Goal: Task Accomplishment & Management: Complete application form

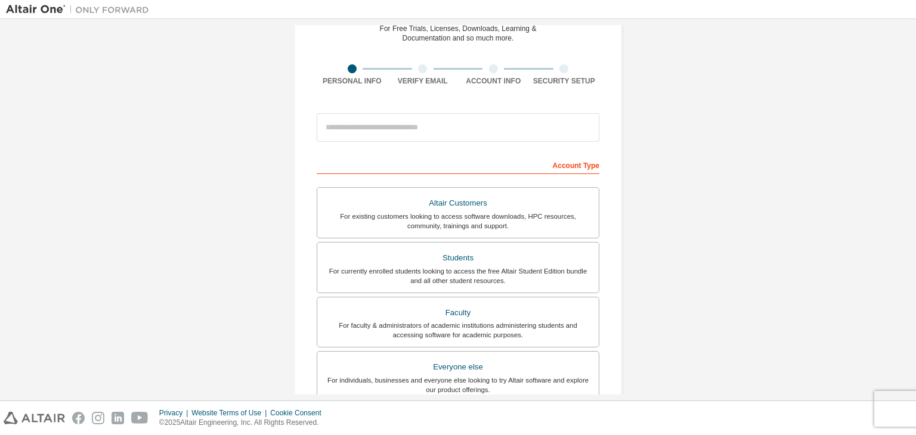
scroll to position [62, 0]
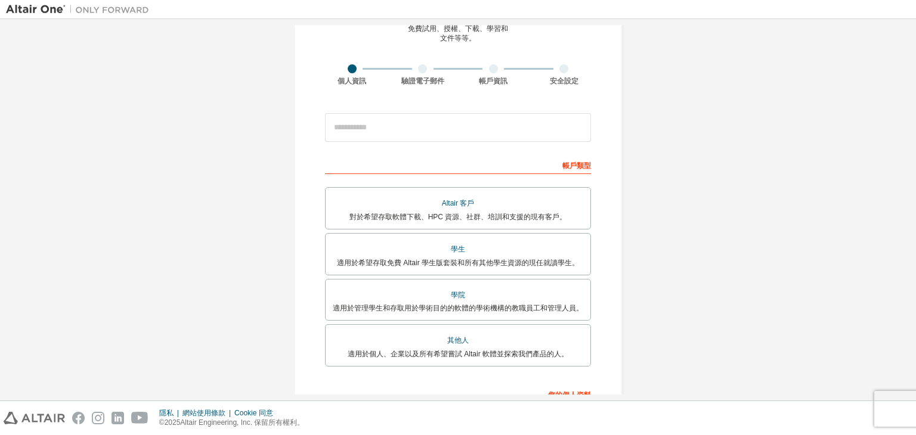
click at [643, 219] on div "建立 Altair One 帳戶 免費試用、授權、下載、學習和 文件等等。 個人資訊 驗證電子郵件 帳戶資訊 安全設定 這是聯合郵箱。無需註冊新帳戶。您應該能…" at bounding box center [458, 262] width 904 height 598
click at [532, 125] on input "email" at bounding box center [458, 127] width 266 height 29
type input "*"
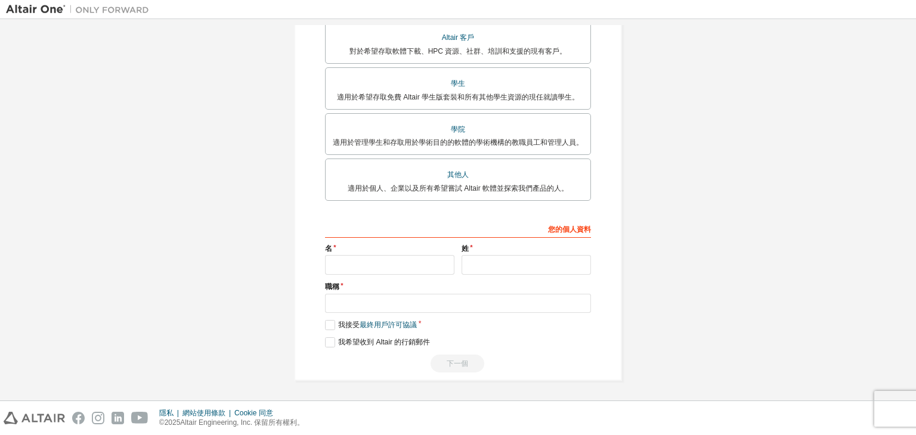
scroll to position [0, 0]
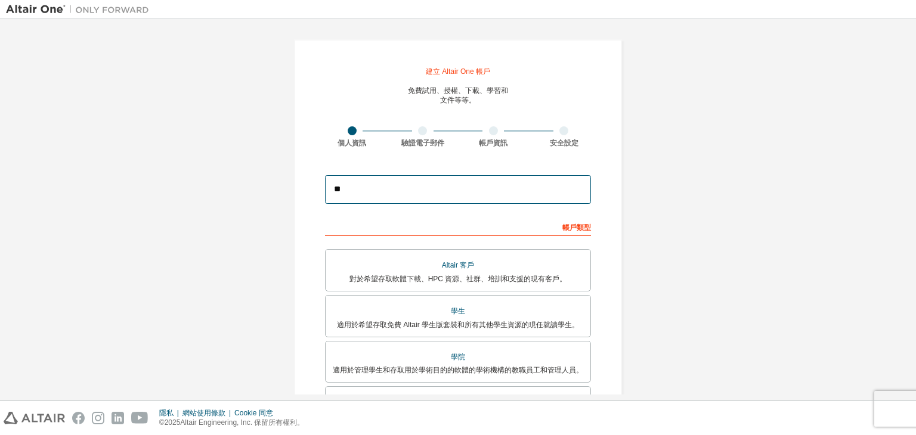
type input "*"
